Goal: Task Accomplishment & Management: Complete application form

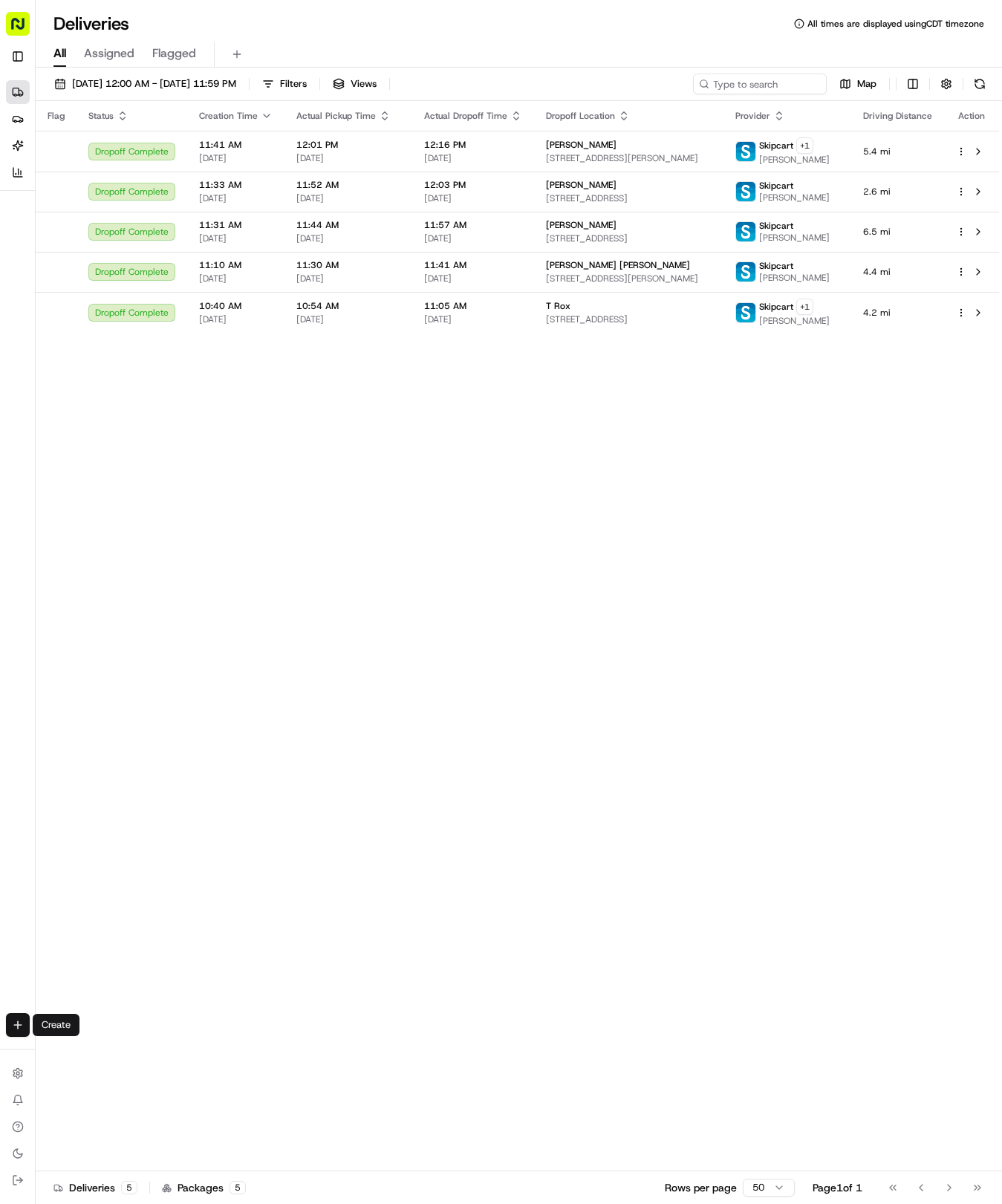
click at [28, 1030] on body "Tso Chinese 04 Round Rock [EMAIL_ADDRESS][DOMAIN_NAME] Toggle Sidebar Deliverie…" at bounding box center [501, 602] width 1002 height 1204
click at [28, 1030] on html "Tso Chinese 04 Round Rock [EMAIL_ADDRESS][DOMAIN_NAME] Toggle Sidebar Deliverie…" at bounding box center [501, 602] width 1002 height 1204
click at [115, 1052] on link "Delivery" at bounding box center [116, 1052] width 159 height 27
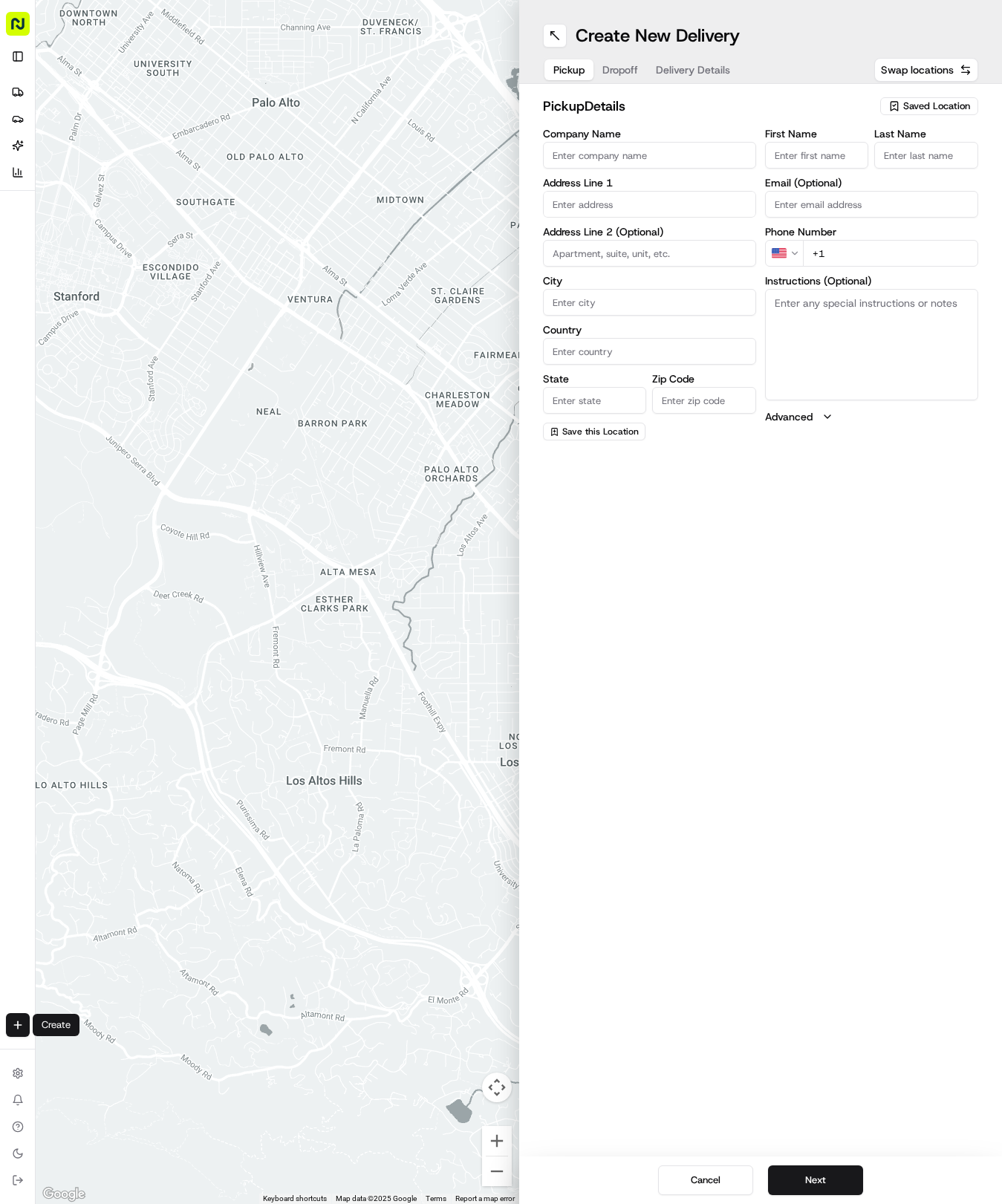
click at [922, 110] on span "Saved Location" at bounding box center [936, 106] width 67 height 14
click at [900, 172] on span "(04) Tso Chinese Takeout & Delivery Round Rock (04)" at bounding box center [903, 168] width 182 height 27
type input "(04) Tso Chinese Takeout & Delivery Round Rock"
type input "2000 N [PERSON_NAME] St"
type input "Ste 108"
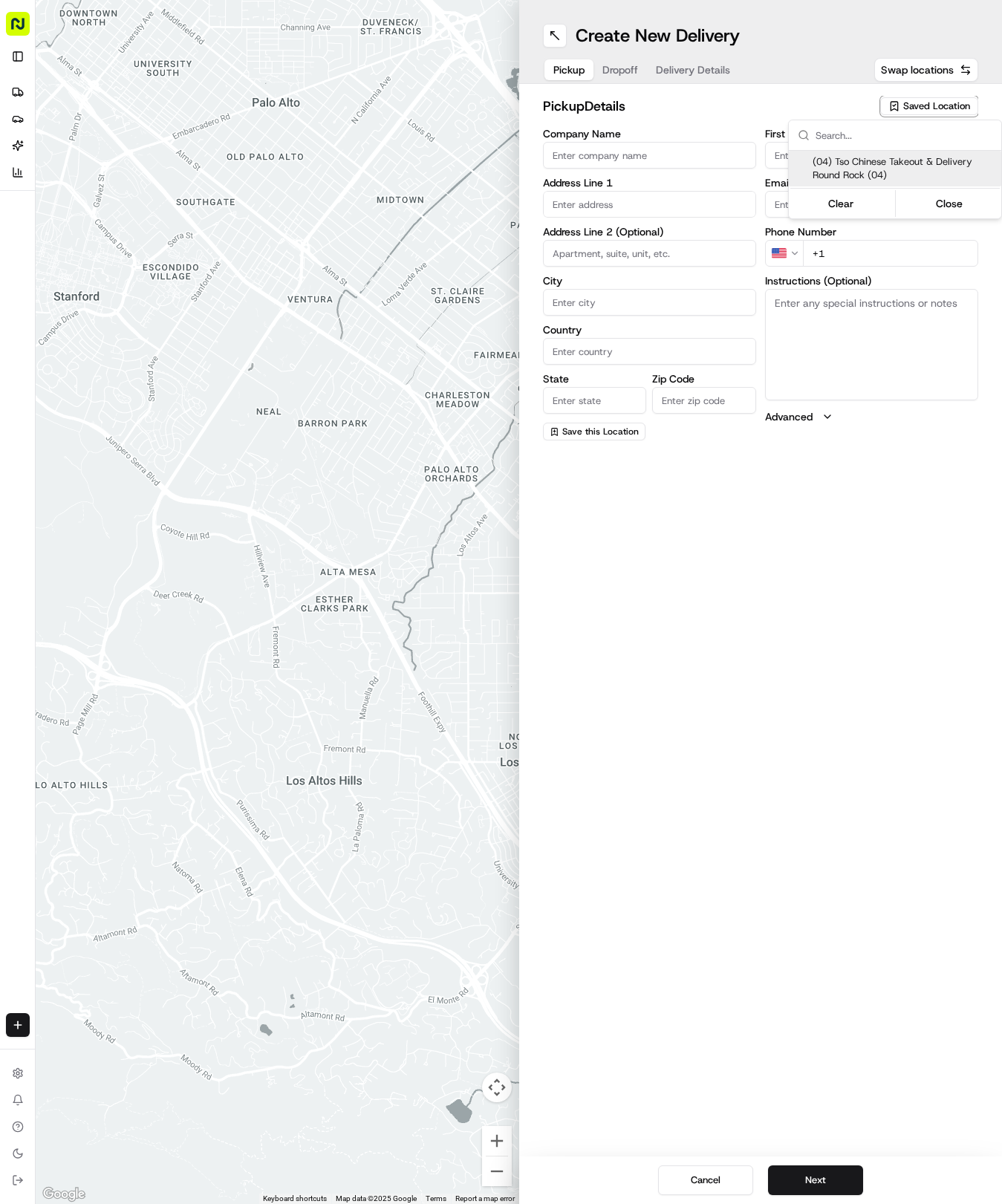
type input "Round Rock"
type input "US"
type input "[GEOGRAPHIC_DATA]"
type input "78664"
type input "Tso Chinese"
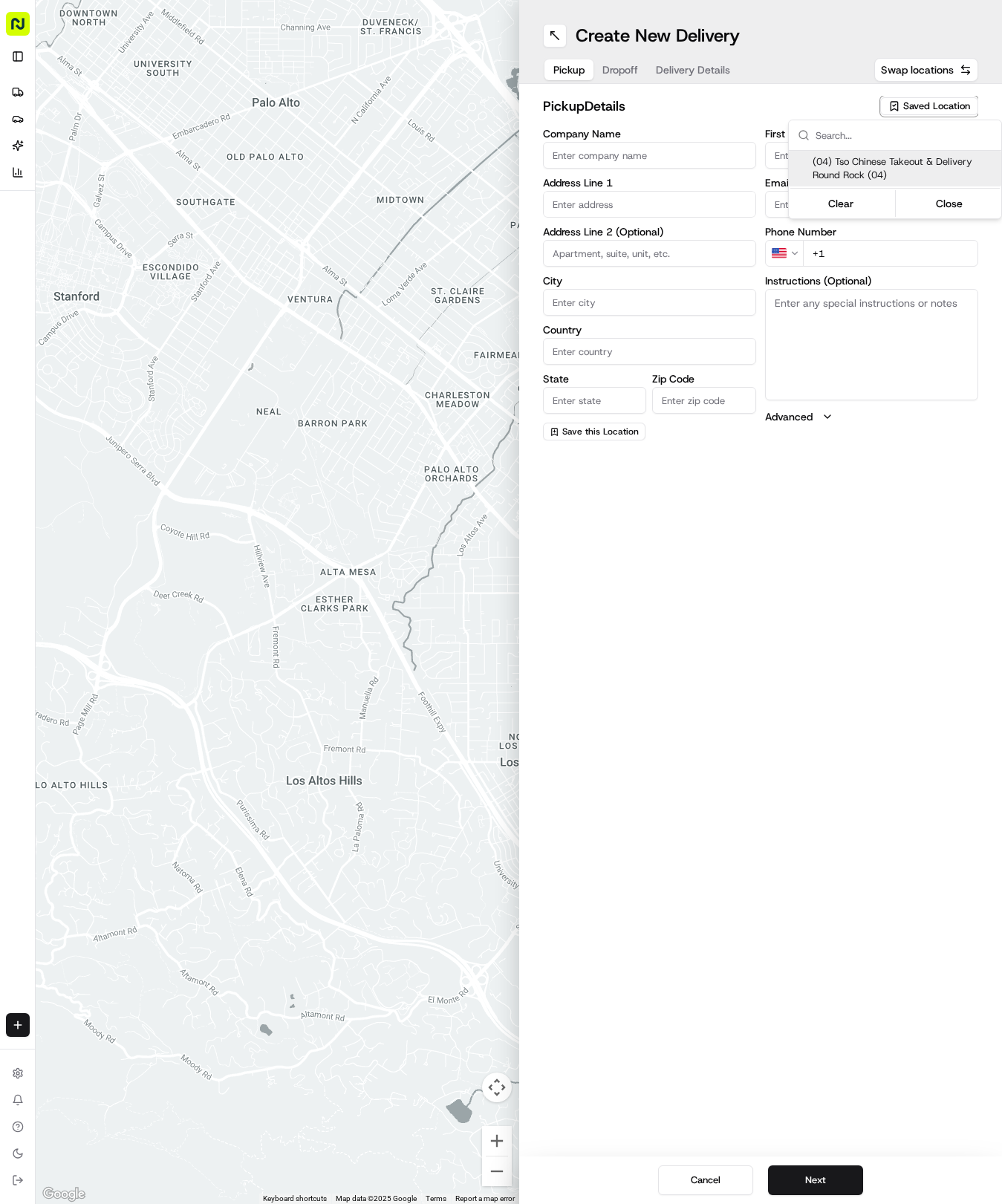
type input "Round Rock Manager"
type input "[EMAIL_ADDRESS][DOMAIN_NAME]"
type input "[PHONE_NUMBER]"
type textarea "Submit a picture displaying address & food as Proof of Delivery. Envía una foto…"
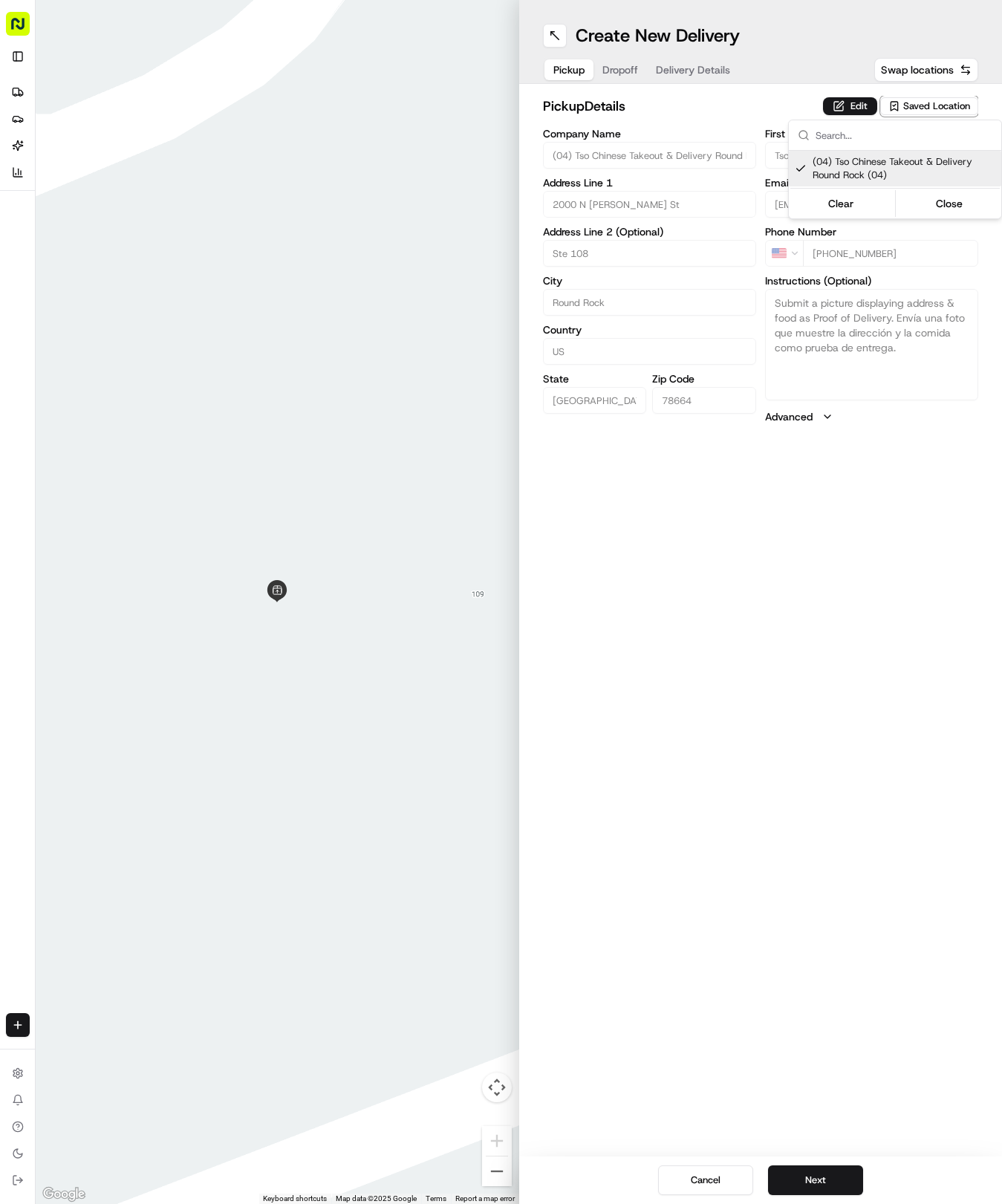
drag, startPoint x: 870, startPoint y: 843, endPoint x: 860, endPoint y: 954, distance: 111.4
click at [865, 844] on html "Tso Chinese 04 Round Rock [EMAIL_ADDRESS][DOMAIN_NAME] Toggle Sidebar Deliverie…" at bounding box center [501, 602] width 1002 height 1204
click at [807, 1194] on button "Next" at bounding box center [816, 1180] width 95 height 29
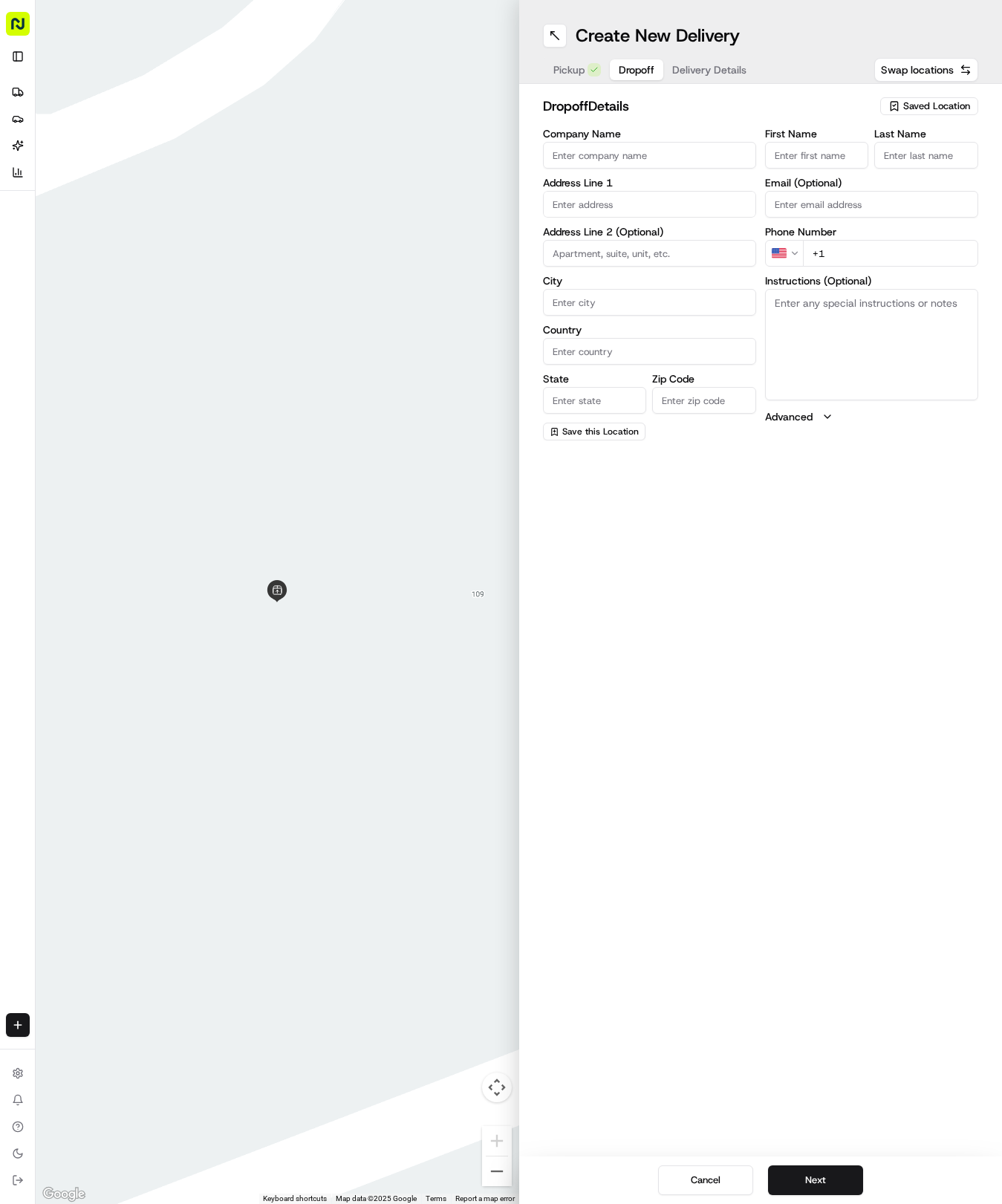
drag, startPoint x: 833, startPoint y: 141, endPoint x: 845, endPoint y: 163, distance: 25.1
click at [841, 154] on div "First Name" at bounding box center [816, 149] width 104 height 40
click at [833, 143] on input "First Name" at bounding box center [816, 155] width 104 height 27
type input "[PERSON_NAME]"
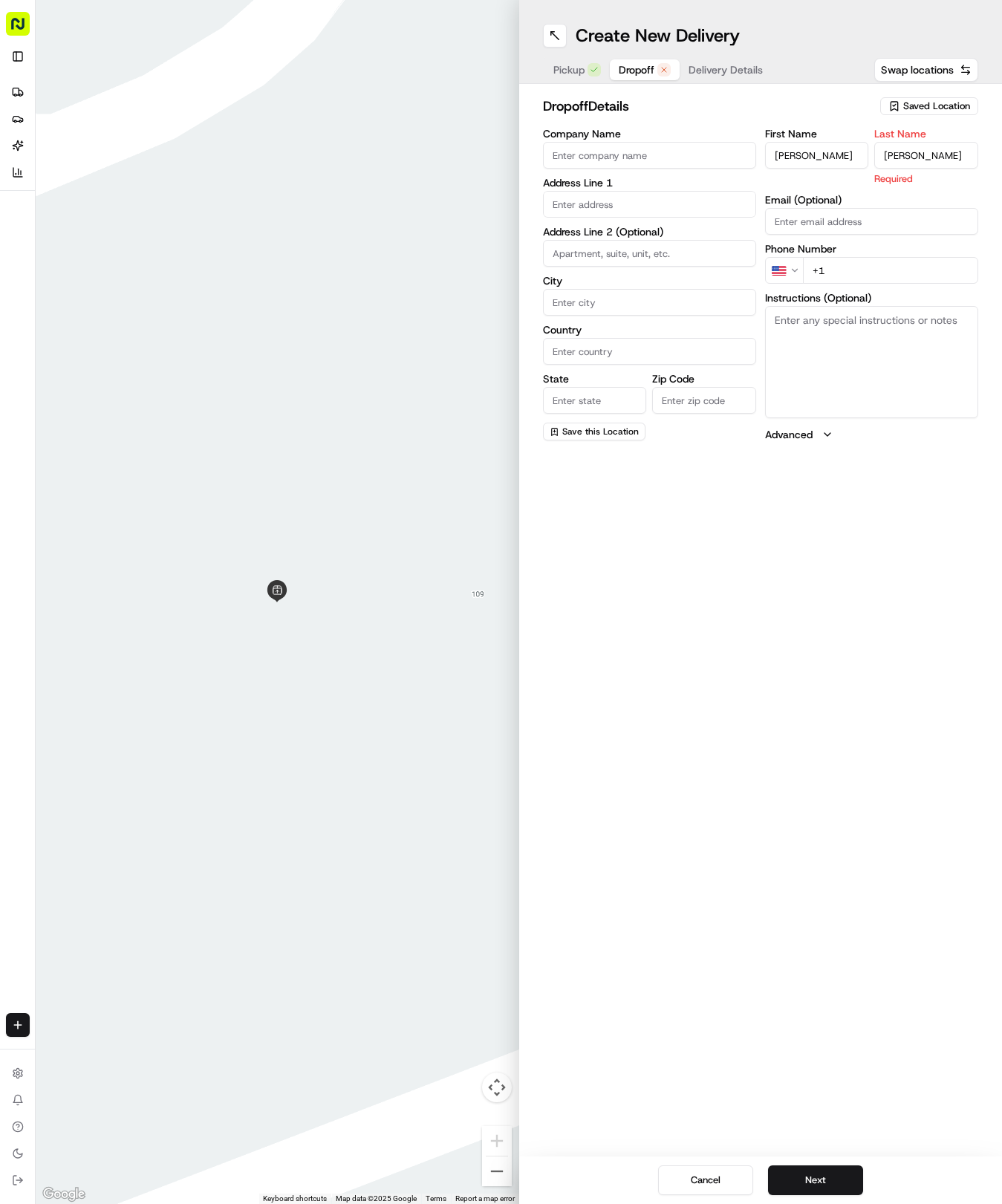
type input "[PERSON_NAME]"
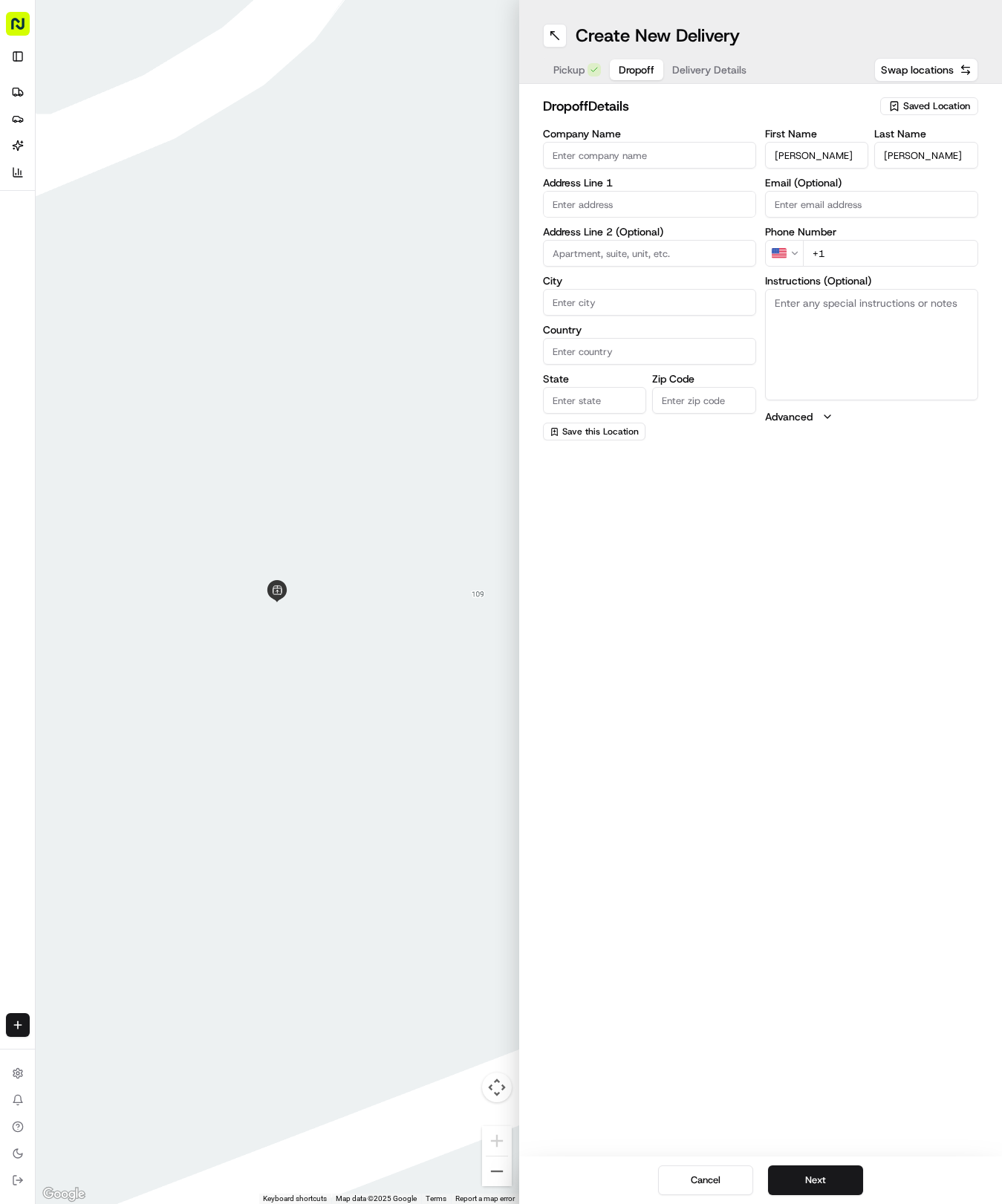
click at [875, 268] on div "First Name [PERSON_NAME] Name [PERSON_NAME] Email (Optional) Phone Number US +1…" at bounding box center [871, 284] width 213 height 312
type input "[PHONE_NUMBER]"
click at [676, 205] on input "text" at bounding box center [649, 204] width 213 height 27
click at [678, 239] on div "[STREET_ADDRESS][PERSON_NAME]" at bounding box center [649, 236] width 205 height 22
type input "[STREET_ADDRESS][PERSON_NAME]"
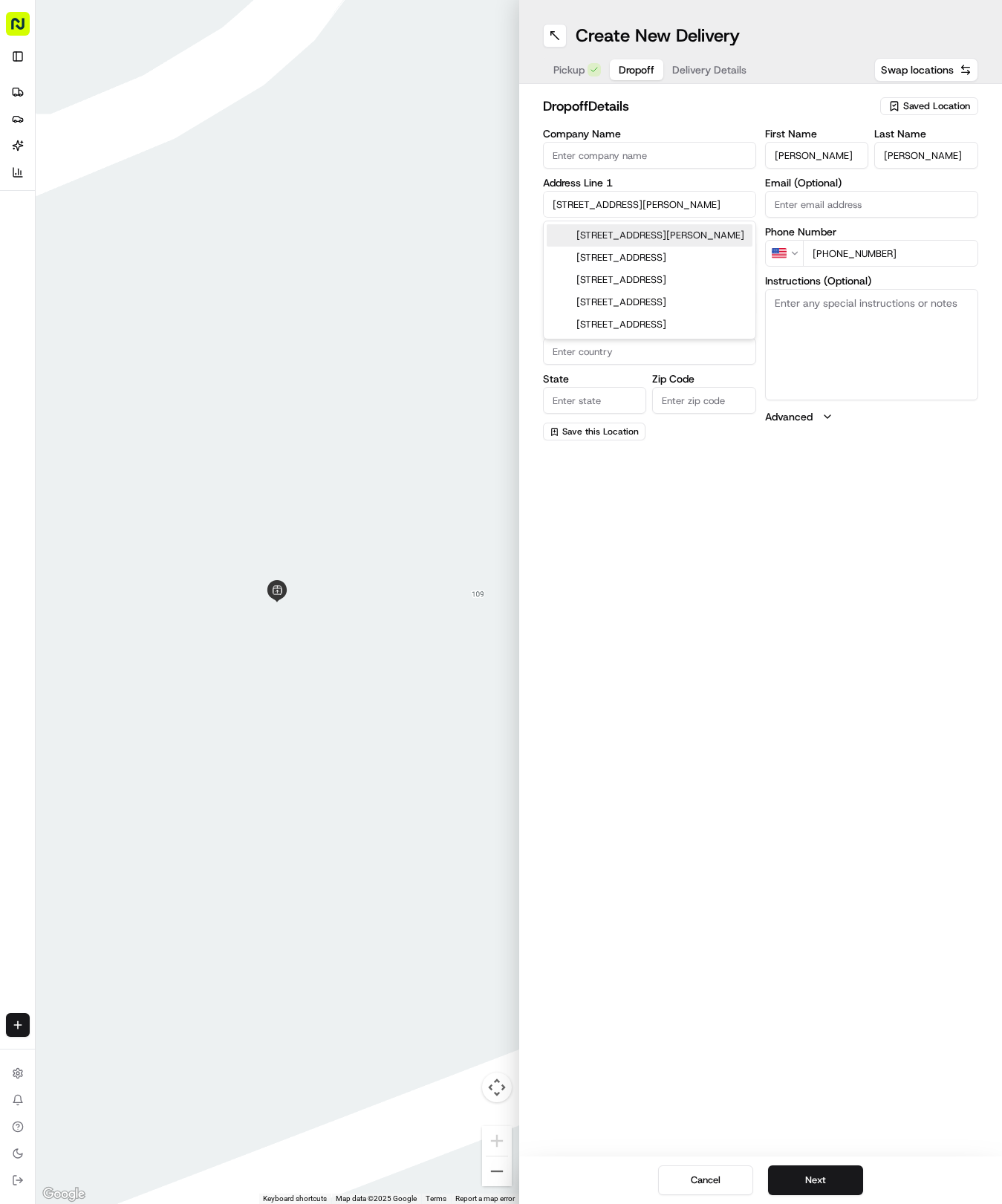
type input "[GEOGRAPHIC_DATA]"
type input "78626"
type input "[STREET_ADDRESS][PERSON_NAME]"
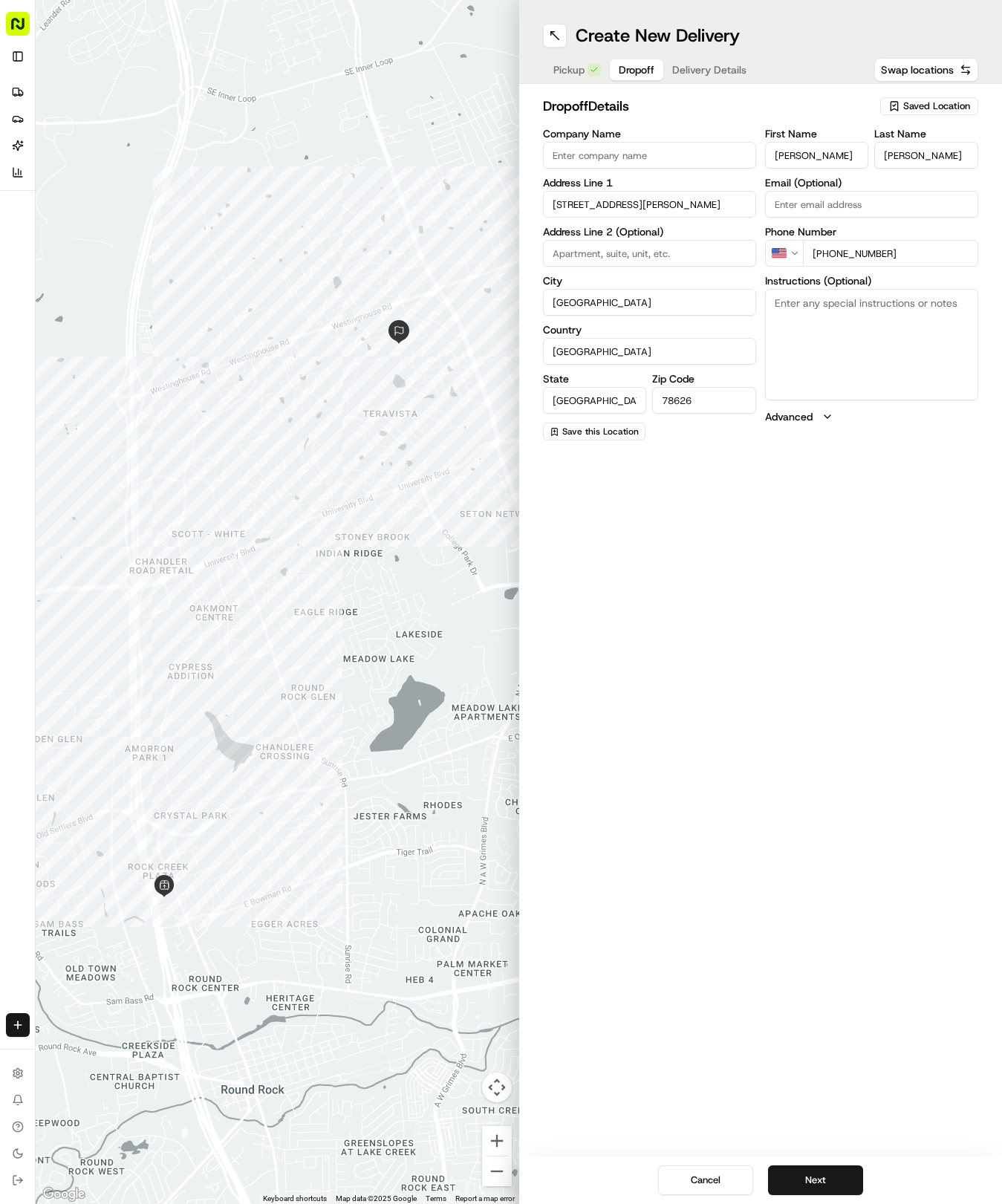
click at [807, 1160] on div "Cancel Next" at bounding box center [760, 1180] width 483 height 48
click at [802, 1174] on button "Next" at bounding box center [816, 1180] width 95 height 29
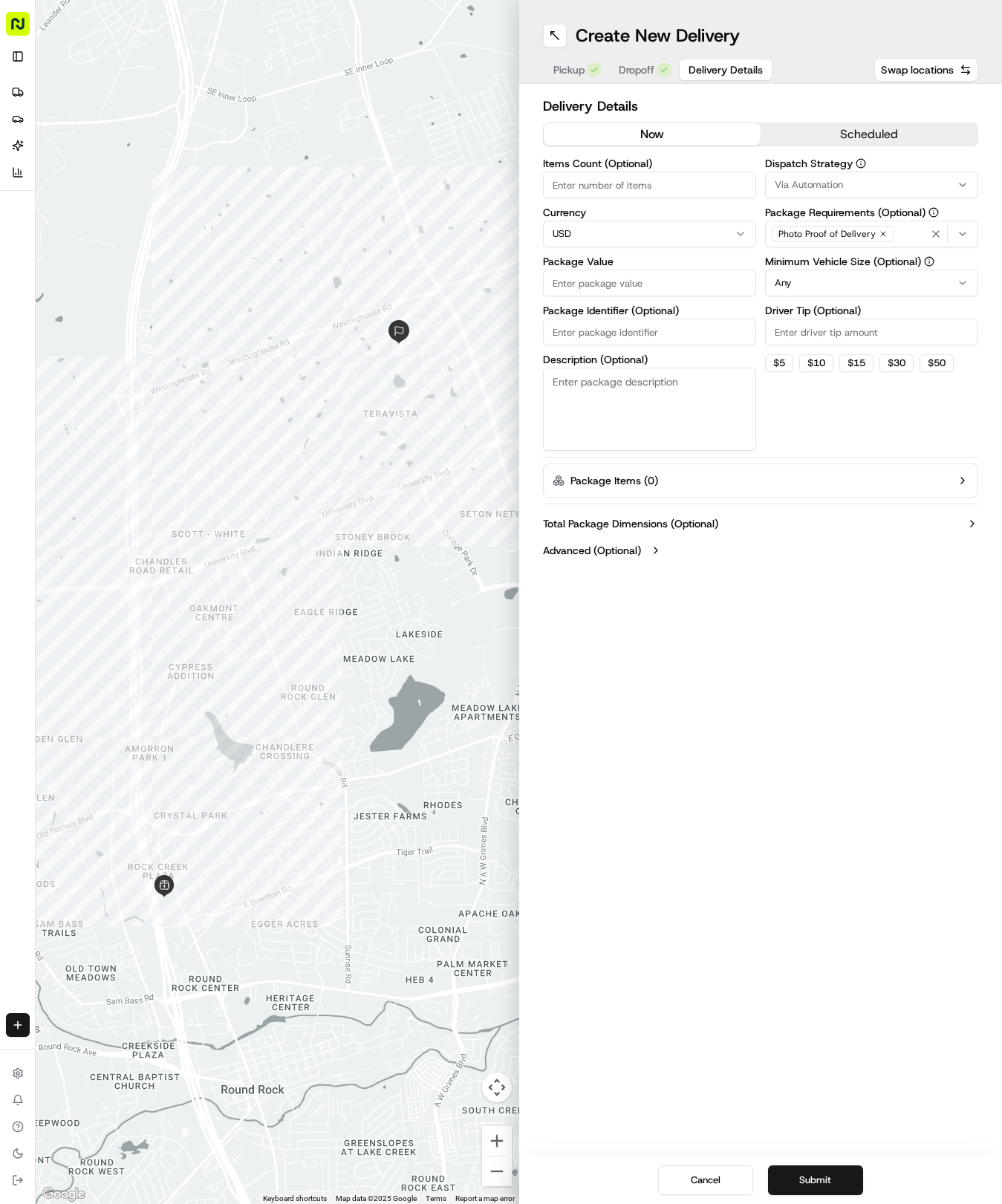
click at [808, 174] on button "Via Automation" at bounding box center [871, 184] width 213 height 27
click at [793, 259] on div "Tso Round Rock Strategy" at bounding box center [872, 266] width 213 height 22
click at [793, 422] on html "Tso Chinese 04 Round Rock [EMAIL_ADDRESS][DOMAIN_NAME] Toggle Sidebar Deliverie…" at bounding box center [501, 602] width 1002 height 1204
click at [814, 334] on input "Driver Tip (Optional)" at bounding box center [871, 331] width 213 height 27
type input "2"
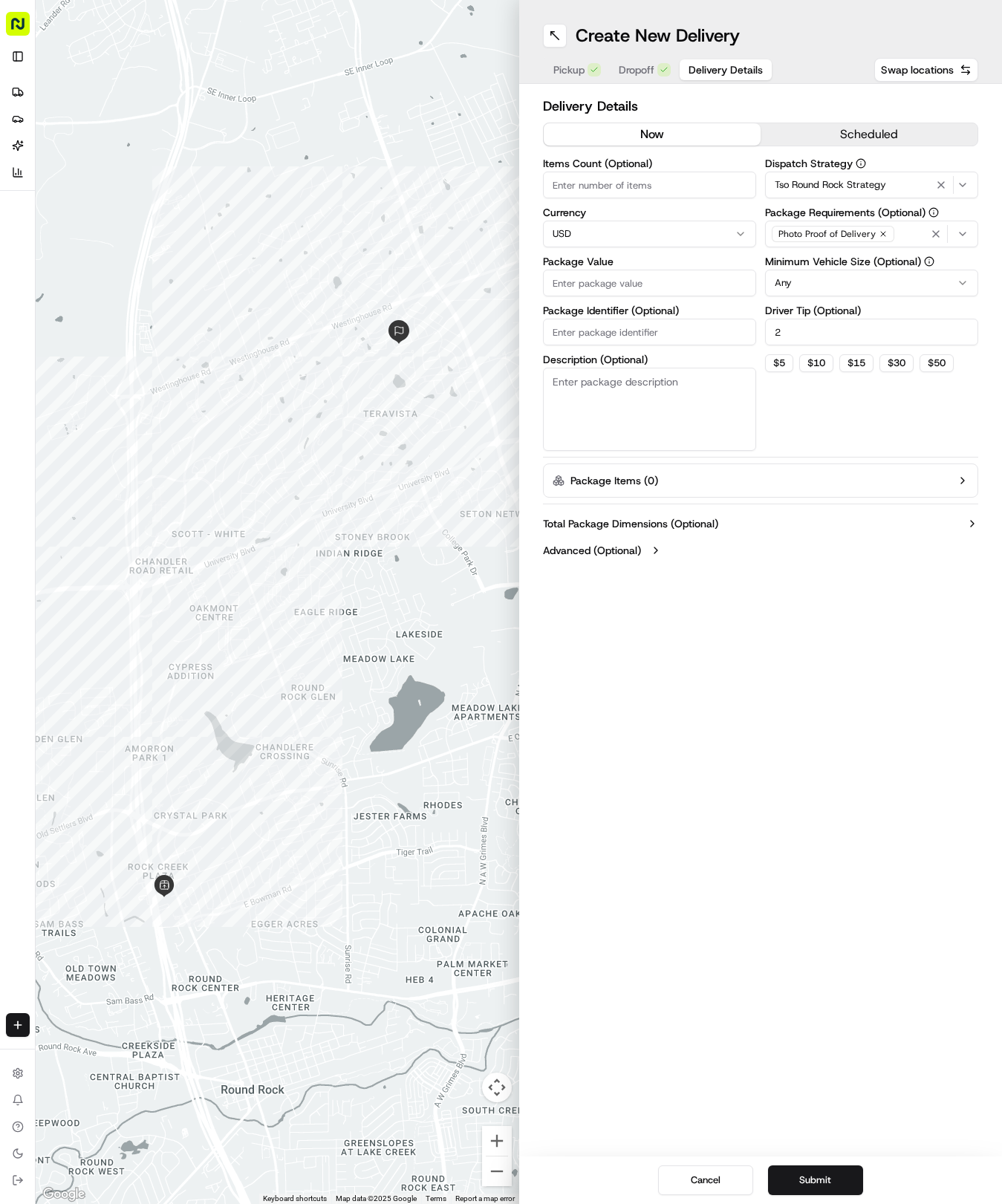
click at [807, 281] on html "Tso Chinese 04 Round Rock [EMAIL_ADDRESS][DOMAIN_NAME] Toggle Sidebar Deliverie…" at bounding box center [501, 602] width 1002 height 1204
drag, startPoint x: 799, startPoint y: 376, endPoint x: 714, endPoint y: 249, distance: 152.8
click at [592, 182] on input "Items Count (Optional)" at bounding box center [649, 184] width 213 height 27
type input "2"
click at [585, 269] on div "Package Value" at bounding box center [649, 276] width 213 height 40
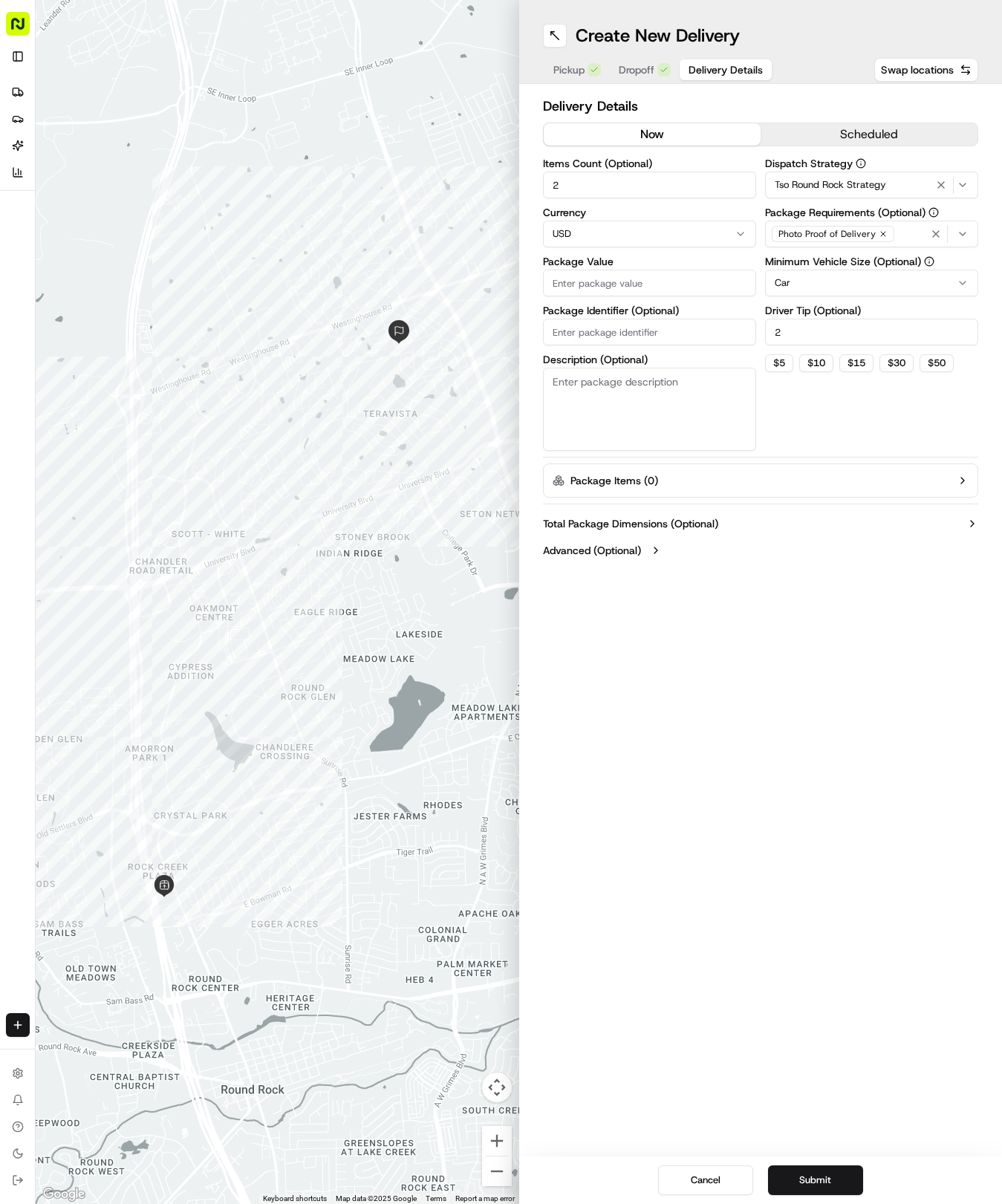
click at [599, 271] on input "Package Value" at bounding box center [649, 282] width 213 height 27
type input "46.44"
click at [643, 340] on input "Package Identifier (Optional)" at bounding box center [649, 331] width 213 height 27
paste input "Y6BODAE"
type input "Y6BODAE"
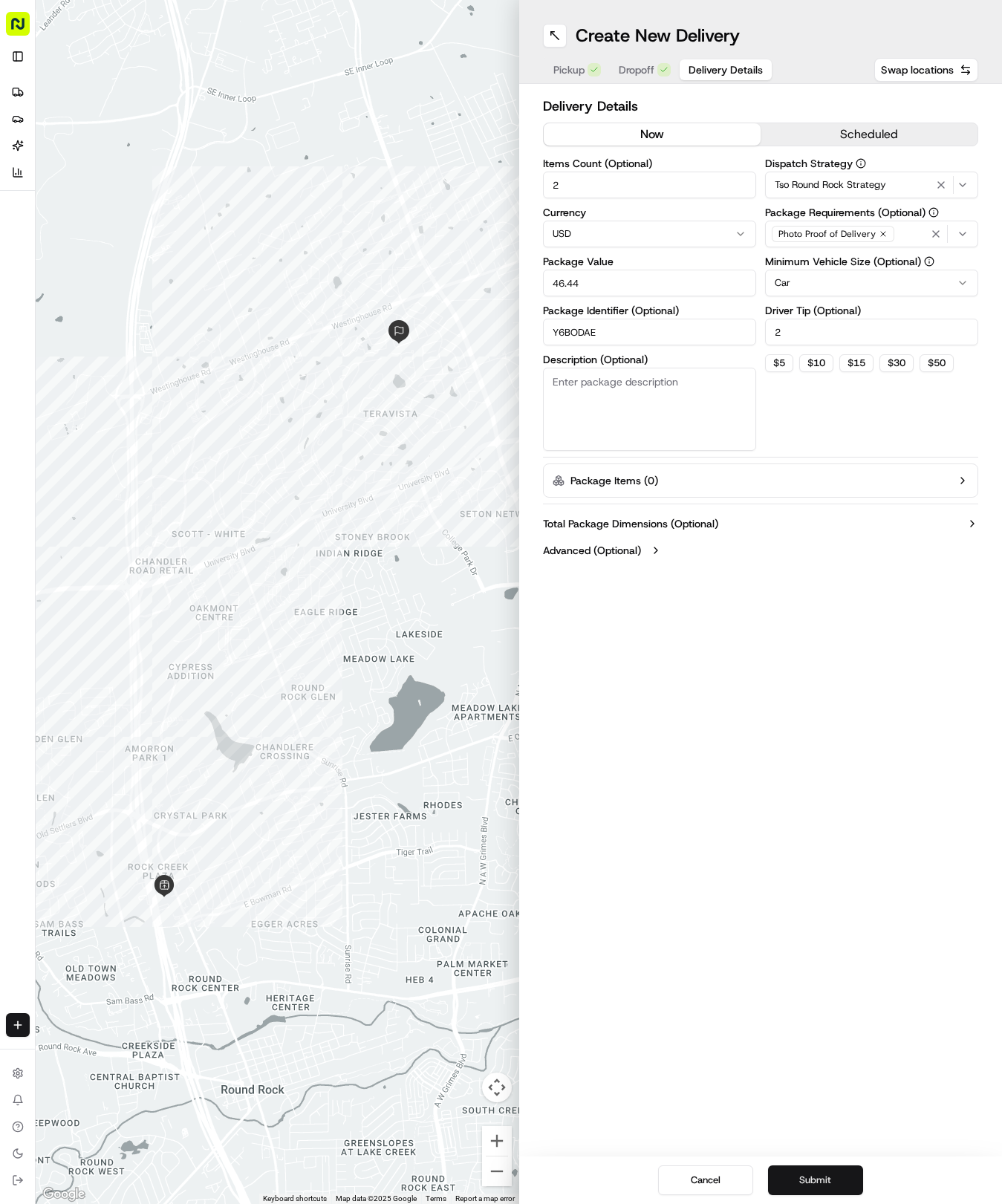
click at [841, 1172] on button "Submit" at bounding box center [816, 1180] width 95 height 29
